Goal: Information Seeking & Learning: Learn about a topic

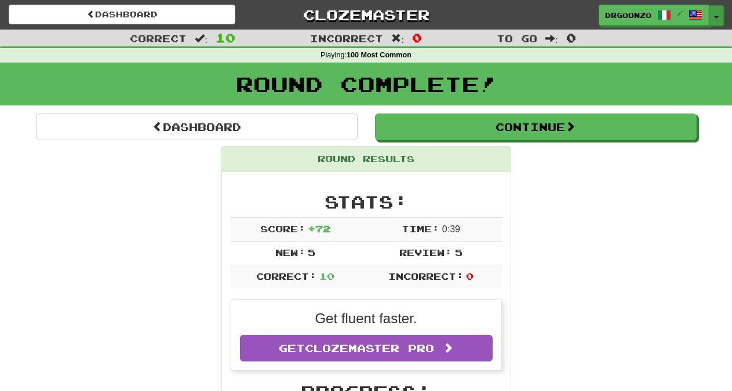
click at [717, 15] on button "Toggle Dropdown" at bounding box center [716, 15] width 15 height 21
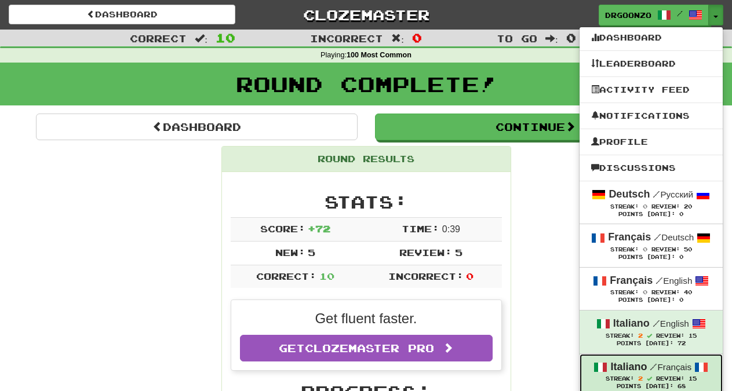
click at [679, 369] on small "/ Français" at bounding box center [671, 367] width 42 height 10
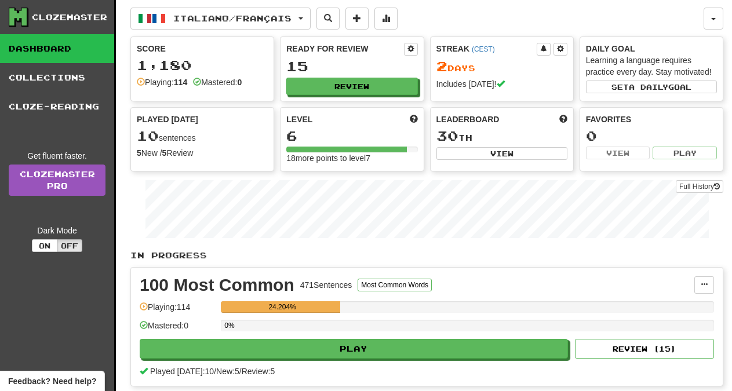
click at [366, 348] on button "Play" at bounding box center [354, 349] width 428 height 20
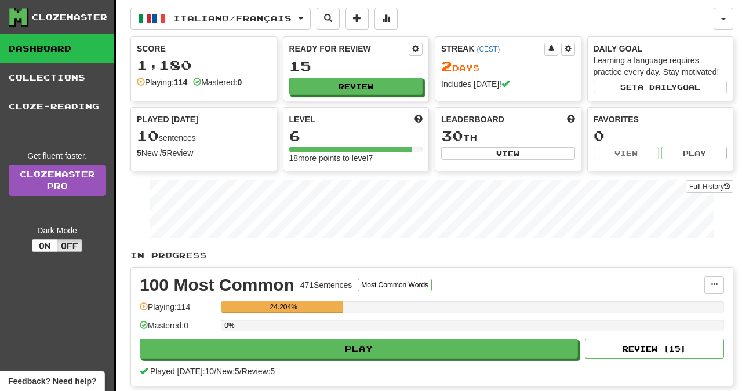
select select "**"
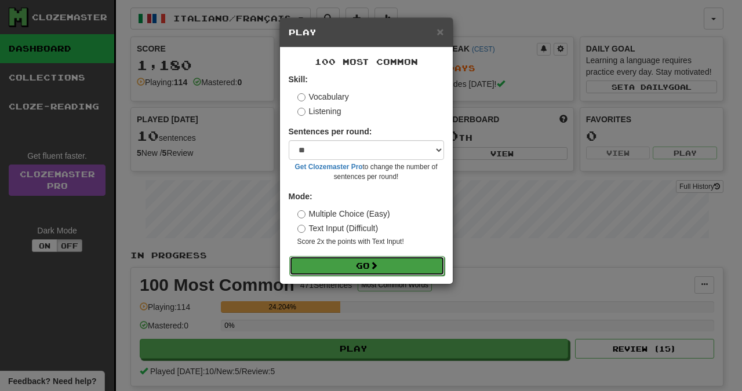
click at [360, 269] on button "Go" at bounding box center [366, 266] width 155 height 20
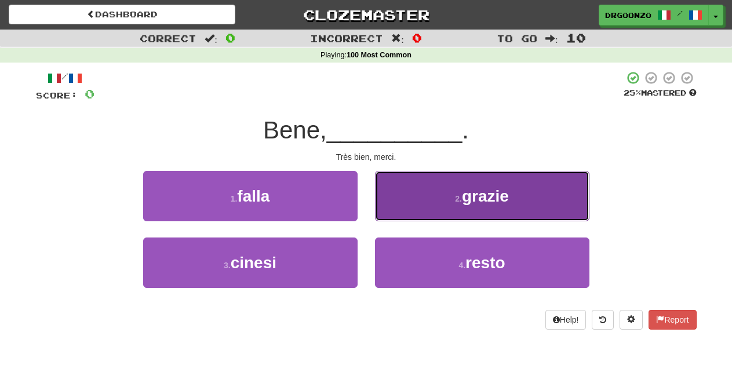
click at [476, 205] on span "grazie" at bounding box center [485, 196] width 47 height 18
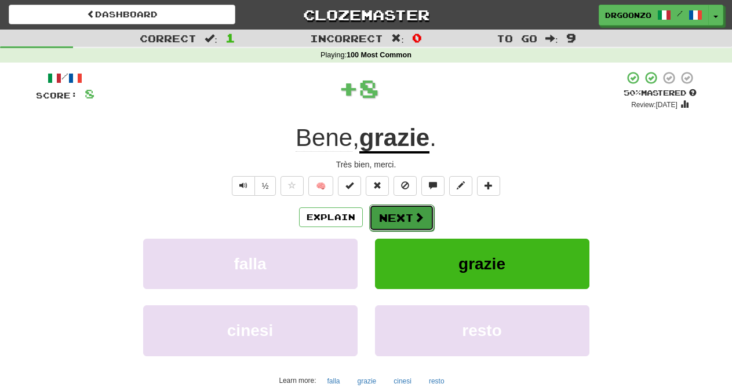
click at [410, 215] on button "Next" at bounding box center [401, 218] width 65 height 27
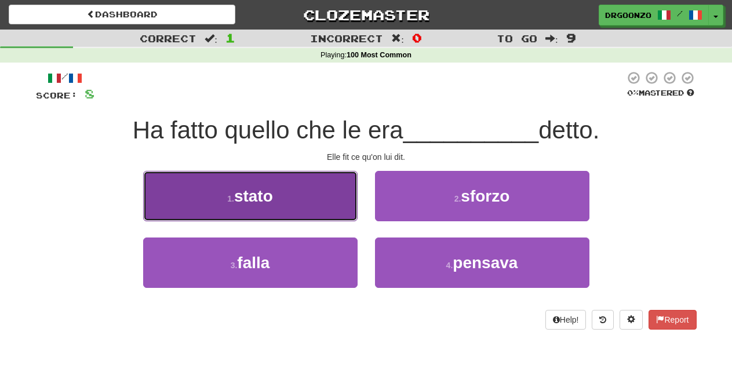
click at [285, 204] on button "1 . stato" at bounding box center [250, 196] width 214 height 50
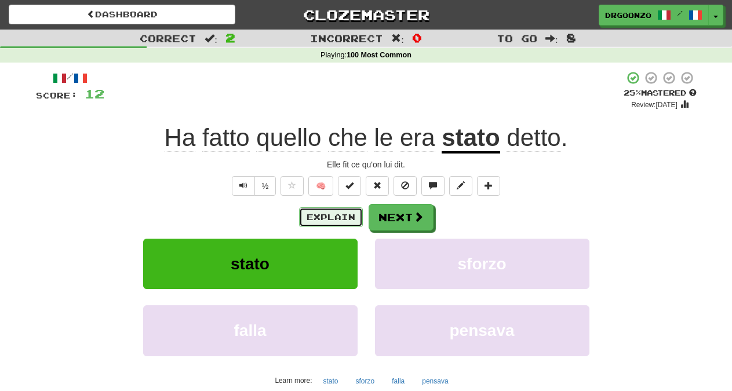
click at [310, 214] on button "Explain" at bounding box center [331, 217] width 64 height 20
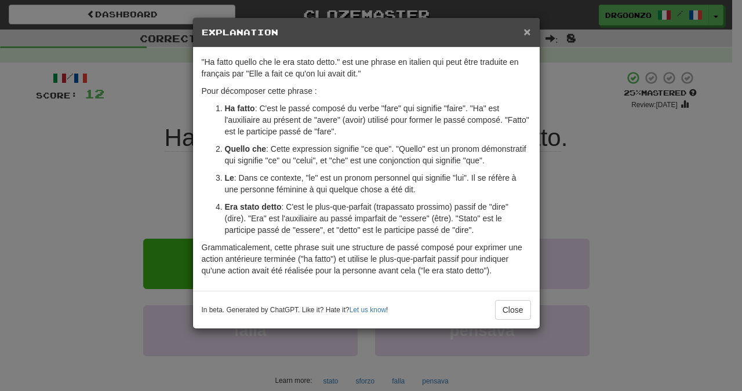
click at [530, 31] on span "×" at bounding box center [526, 31] width 7 height 13
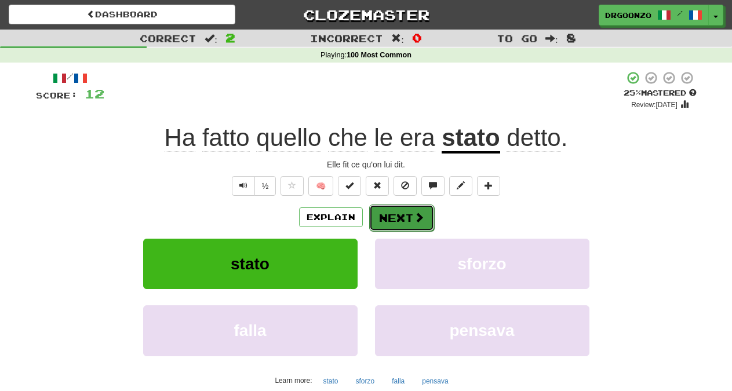
click at [407, 222] on button "Next" at bounding box center [401, 218] width 65 height 27
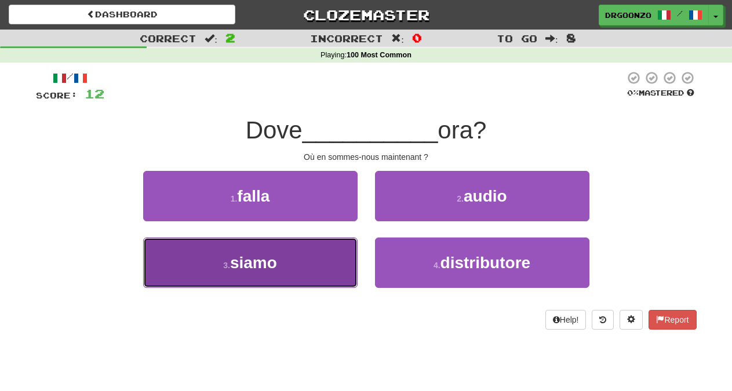
click at [273, 267] on span "siamo" at bounding box center [253, 263] width 47 height 18
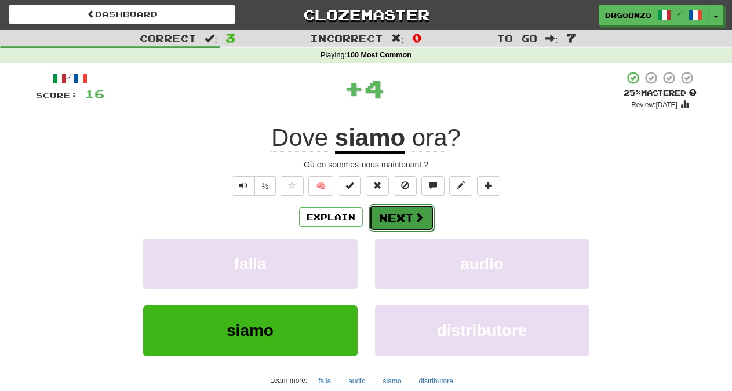
click at [392, 221] on button "Next" at bounding box center [401, 218] width 65 height 27
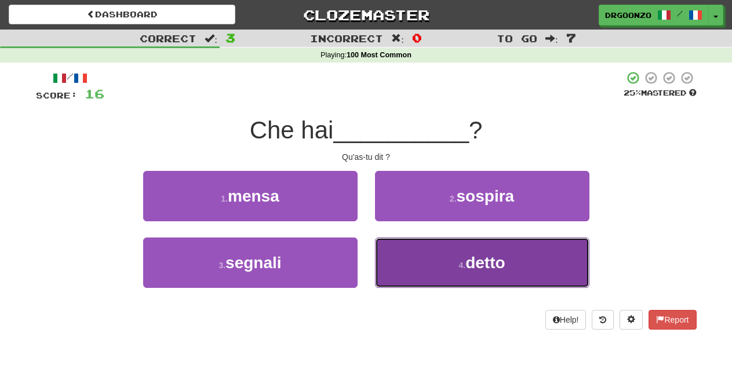
click at [497, 269] on span "detto" at bounding box center [484, 263] width 39 height 18
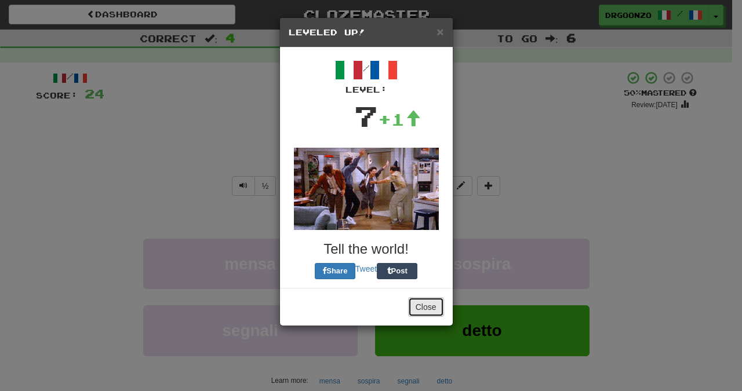
click at [432, 306] on button "Close" at bounding box center [426, 307] width 36 height 20
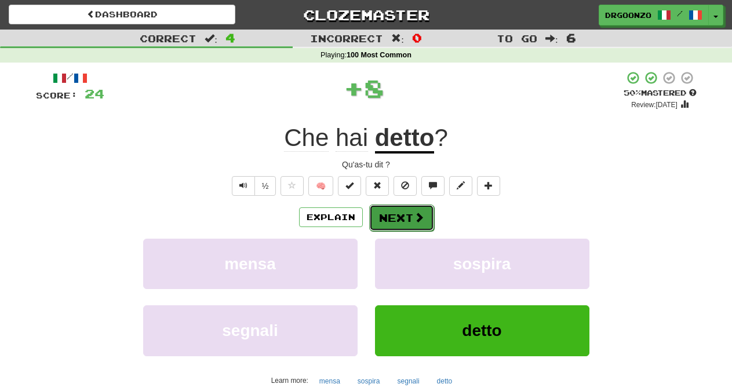
click at [404, 212] on button "Next" at bounding box center [401, 218] width 65 height 27
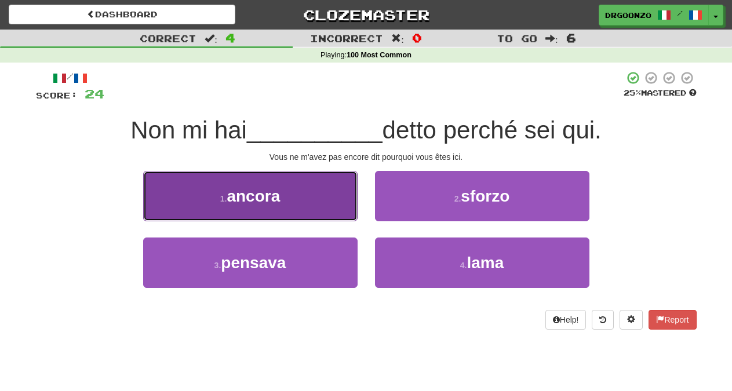
click at [289, 201] on button "1 . ancora" at bounding box center [250, 196] width 214 height 50
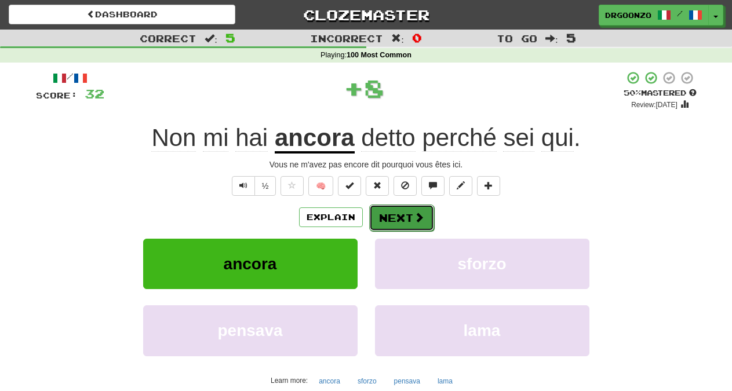
click at [410, 222] on button "Next" at bounding box center [401, 218] width 65 height 27
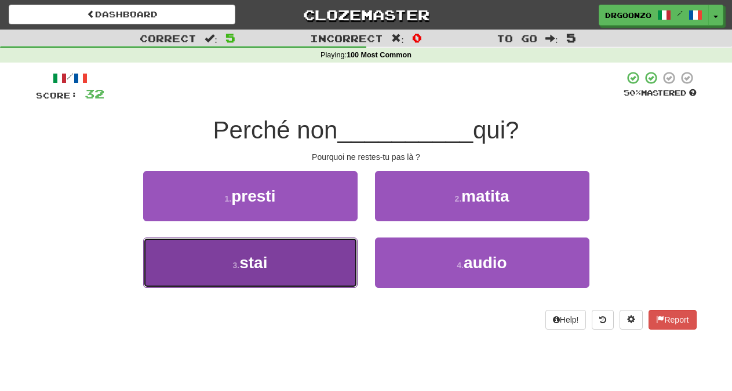
click at [263, 270] on span "stai" at bounding box center [253, 263] width 28 height 18
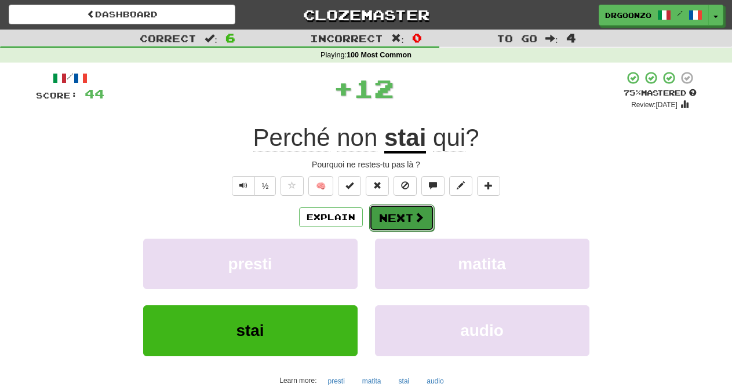
click at [389, 221] on button "Next" at bounding box center [401, 218] width 65 height 27
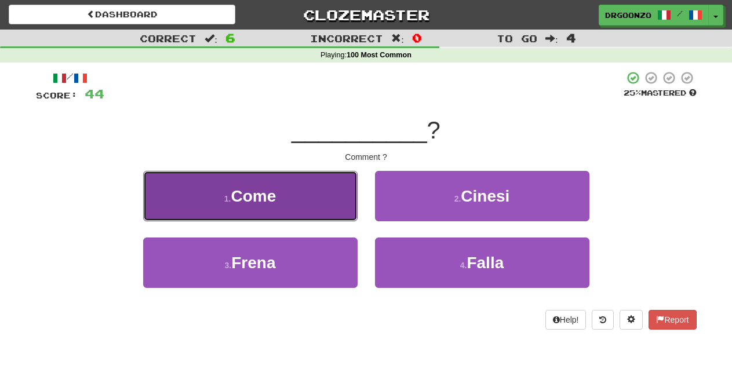
click at [298, 201] on button "1 . Come" at bounding box center [250, 196] width 214 height 50
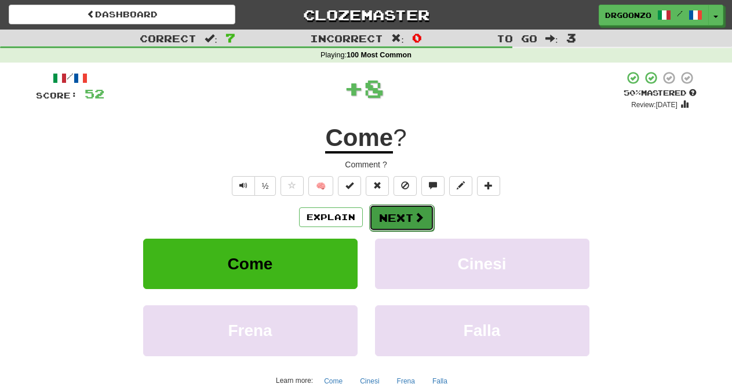
click at [398, 218] on button "Next" at bounding box center [401, 218] width 65 height 27
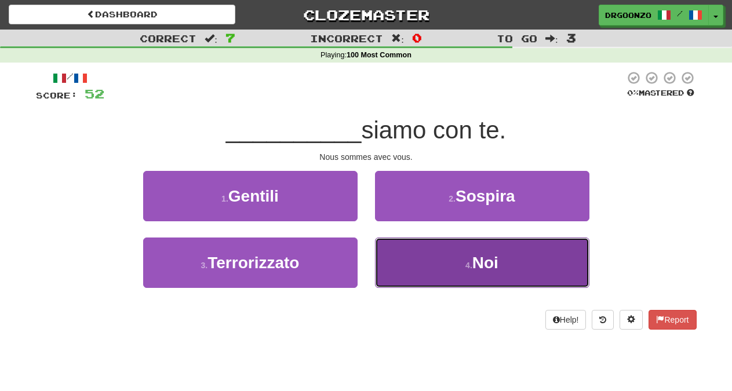
click at [457, 259] on button "4 . Noi" at bounding box center [482, 263] width 214 height 50
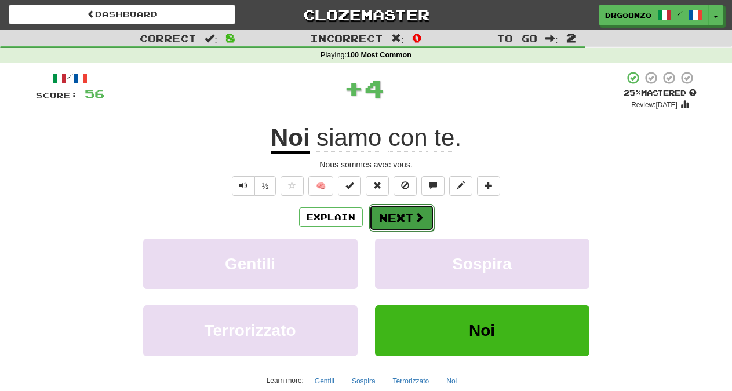
click at [406, 216] on button "Next" at bounding box center [401, 218] width 65 height 27
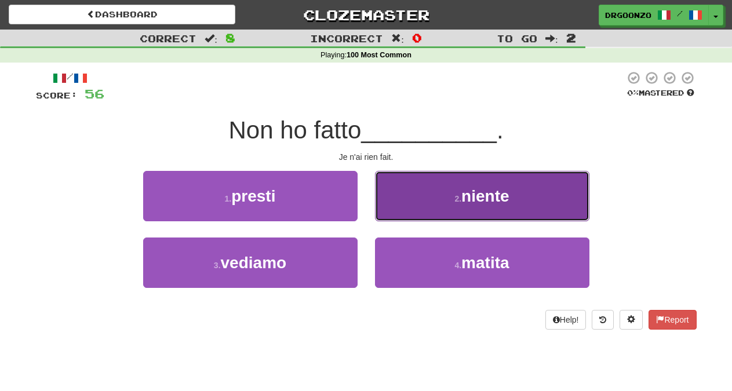
click at [447, 204] on button "2 . niente" at bounding box center [482, 196] width 214 height 50
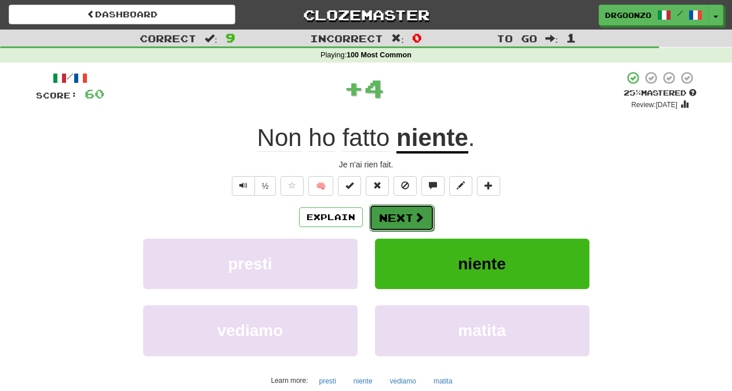
click at [414, 218] on span at bounding box center [419, 217] width 10 height 10
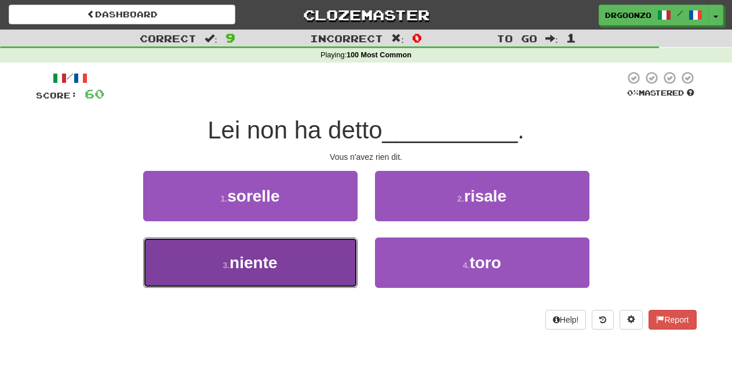
click at [295, 263] on button "3 . niente" at bounding box center [250, 263] width 214 height 50
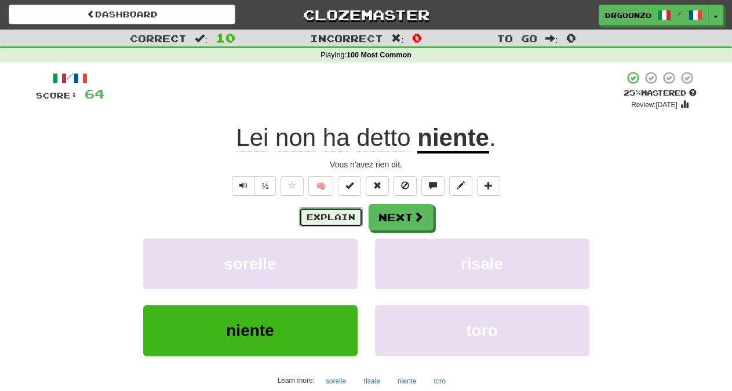
click at [313, 219] on button "Explain" at bounding box center [331, 217] width 64 height 20
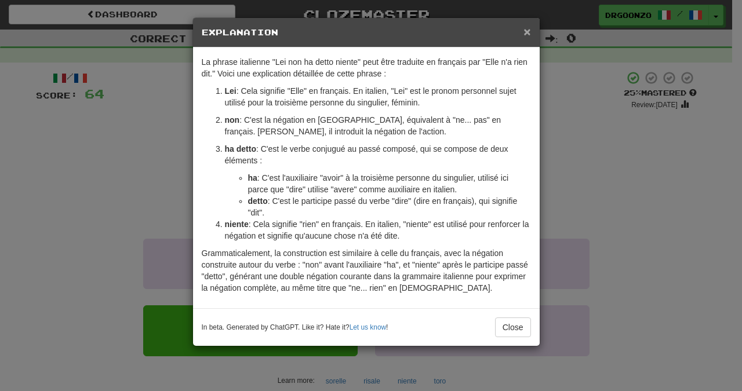
click at [525, 32] on span "×" at bounding box center [526, 31] width 7 height 13
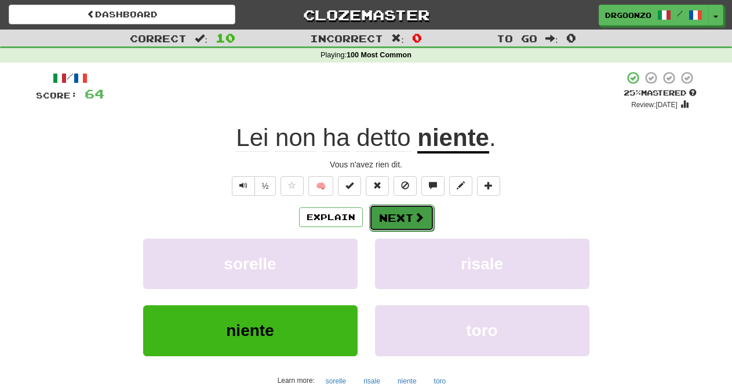
click at [418, 215] on span at bounding box center [419, 217] width 10 height 10
